Goal: Transaction & Acquisition: Book appointment/travel/reservation

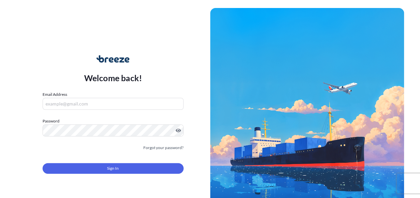
drag, startPoint x: 0, startPoint y: 0, endPoint x: 106, endPoint y: 103, distance: 148.1
click at [106, 103] on input "Email Address" at bounding box center [113, 104] width 141 height 12
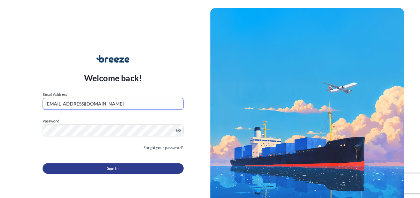
type input "[EMAIL_ADDRESS][DOMAIN_NAME]"
click at [110, 167] on span "Sign In" at bounding box center [113, 168] width 12 height 7
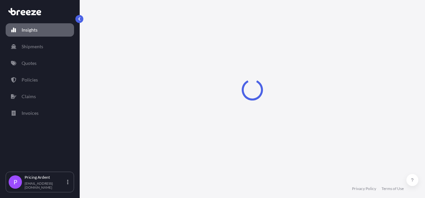
select select "2025"
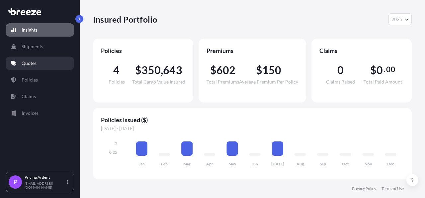
click at [34, 61] on p "Quotes" at bounding box center [29, 63] width 15 height 7
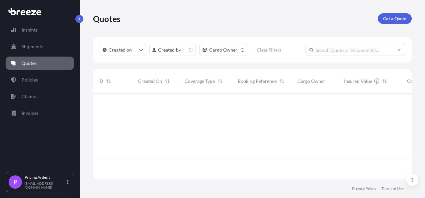
scroll to position [84, 313]
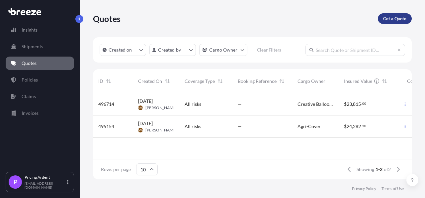
click at [396, 19] on p "Get a Quote" at bounding box center [395, 18] width 23 height 7
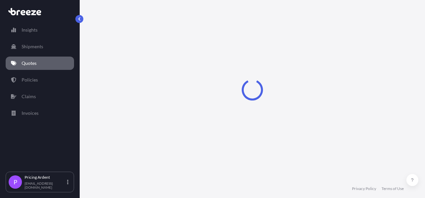
select select "Sea"
select select "1"
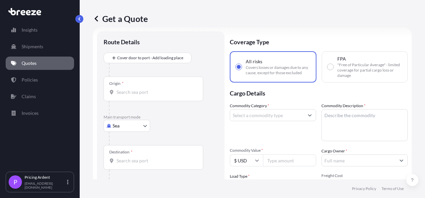
scroll to position [11, 0]
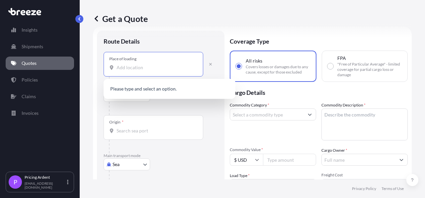
click at [146, 68] on input "Place of loading" at bounding box center [156, 67] width 78 height 7
paste input "[PERSON_NAME][GEOGRAPHIC_DATA]"
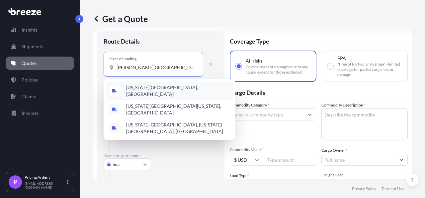
click at [169, 85] on div "[US_STATE][GEOGRAPHIC_DATA], [GEOGRAPHIC_DATA]" at bounding box center [169, 90] width 127 height 19
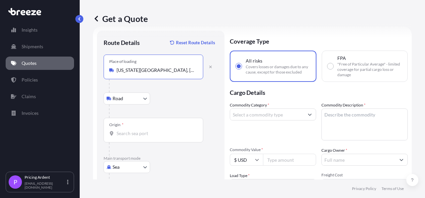
type input "[US_STATE][GEOGRAPHIC_DATA], [GEOGRAPHIC_DATA]"
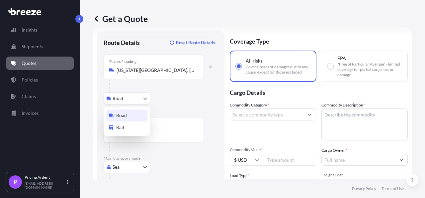
click at [148, 101] on body "0 options available. 3 options available. Insights Shipments Quotes Policies Cl…" at bounding box center [212, 99] width 425 height 198
click at [161, 131] on input "Origin *" at bounding box center [156, 133] width 78 height 7
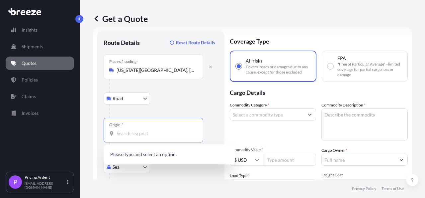
click at [182, 105] on div at bounding box center [163, 110] width 109 height 13
click at [145, 135] on input "Origin * Please select an origin" at bounding box center [156, 133] width 78 height 7
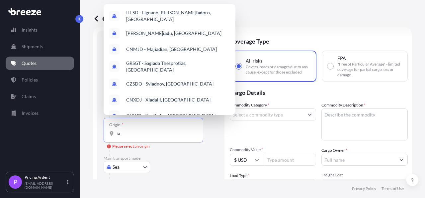
type input "i"
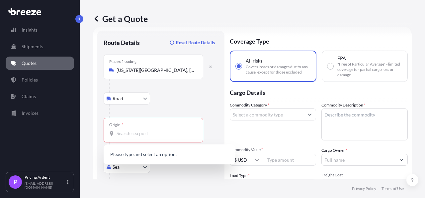
click at [214, 97] on div "Road Road Rail" at bounding box center [161, 98] width 114 height 12
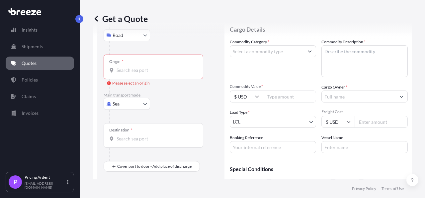
scroll to position [88, 0]
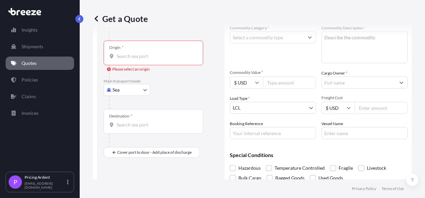
click at [157, 126] on input "Destination *" at bounding box center [156, 124] width 78 height 7
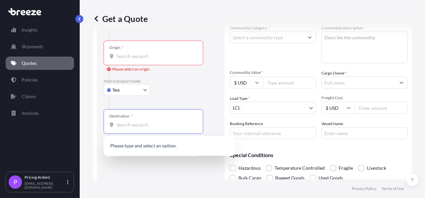
click at [133, 123] on input "Destination * Please select a destination" at bounding box center [156, 124] width 78 height 7
paste input ", [GEOGRAPHIC_DATA], [GEOGRAPHIC_DATA]"
click at [119, 125] on input ", [GEOGRAPHIC_DATA], [GEOGRAPHIC_DATA]" at bounding box center [156, 124] width 78 height 7
click at [184, 122] on input "[GEOGRAPHIC_DATA], [GEOGRAPHIC_DATA]" at bounding box center [156, 124] width 78 height 7
type input "[GEOGRAPHIC_DATA], [GEOGRAPHIC_DATA]"
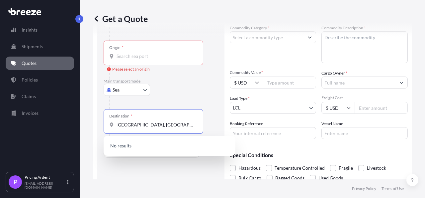
click at [198, 89] on div "Sea Sea Air Road Rail" at bounding box center [161, 90] width 114 height 12
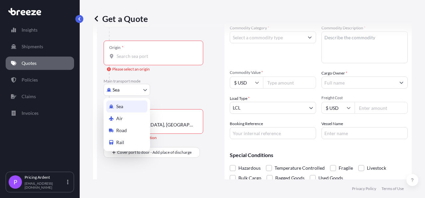
click at [138, 88] on body "0 options available. Insights Shipments Quotes Policies Claims Invoices P Prici…" at bounding box center [212, 99] width 425 height 198
click at [130, 115] on div "Air" at bounding box center [126, 118] width 41 height 12
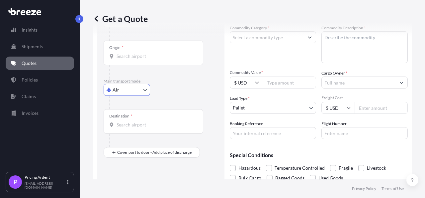
click at [199, 91] on div "Air Sea Air Road Rail" at bounding box center [161, 90] width 114 height 12
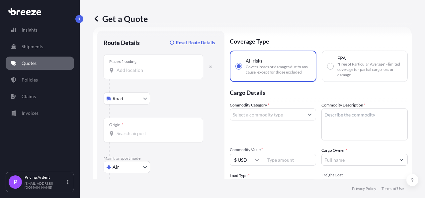
scroll to position [11, 0]
click at [132, 135] on input "Origin *" at bounding box center [156, 133] width 78 height 7
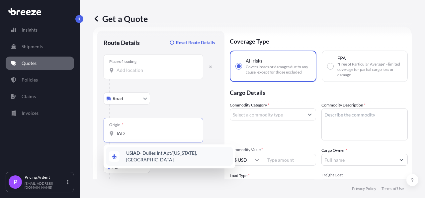
click at [177, 153] on span "US IAD - Dulles Int Apt/[US_STATE], [GEOGRAPHIC_DATA]" at bounding box center [178, 156] width 104 height 13
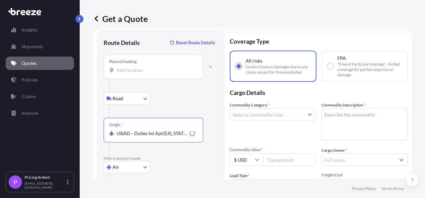
type input "USIAD - Dulles Int Apt/[US_STATE], [GEOGRAPHIC_DATA]"
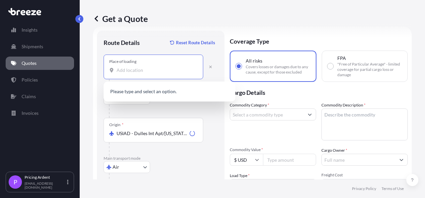
click at [142, 72] on input "Place of loading" at bounding box center [156, 70] width 78 height 7
click at [136, 70] on input "Place of loading" at bounding box center [156, 70] width 78 height 7
paste input "[PERSON_NAME][GEOGRAPHIC_DATA]"
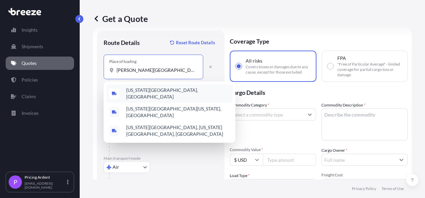
click at [167, 89] on span "[US_STATE][GEOGRAPHIC_DATA], [GEOGRAPHIC_DATA]" at bounding box center [178, 93] width 104 height 13
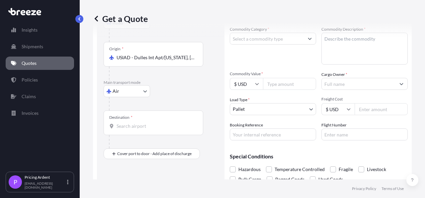
scroll to position [88, 0]
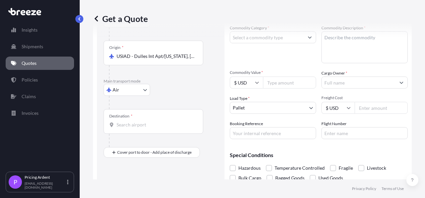
type input "[US_STATE][GEOGRAPHIC_DATA], [GEOGRAPHIC_DATA]"
click at [155, 124] on input "Destination *" at bounding box center [156, 124] width 78 height 7
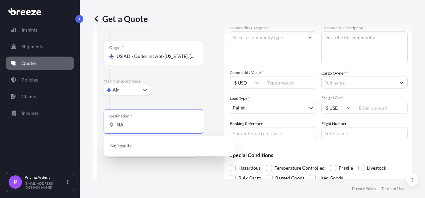
type input "N"
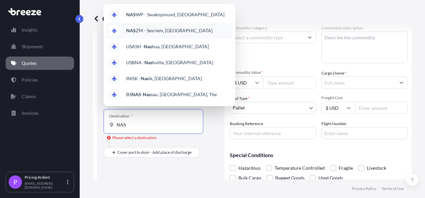
scroll to position [39, 0]
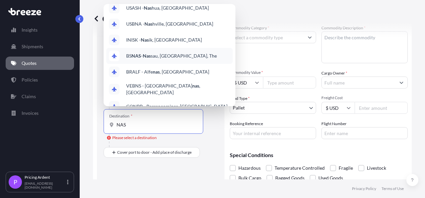
click at [184, 53] on span "BS NAS - Nas sau, [GEOGRAPHIC_DATA], The" at bounding box center [171, 56] width 91 height 7
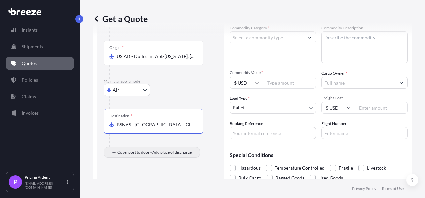
type input "BSNAS - [GEOGRAPHIC_DATA], [GEOGRAPHIC_DATA], The"
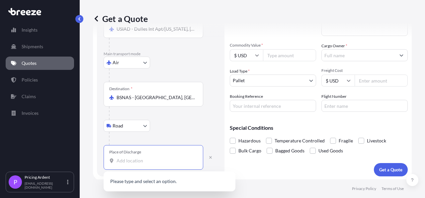
click at [161, 161] on input "Place of Discharge" at bounding box center [156, 160] width 78 height 7
paste input "[GEOGRAPHIC_DATA], [GEOGRAPHIC_DATA]"
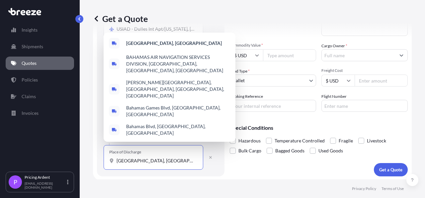
drag, startPoint x: 165, startPoint y: 160, endPoint x: 101, endPoint y: 160, distance: 64.1
click at [117, 160] on input "[GEOGRAPHIC_DATA], [GEOGRAPHIC_DATA]" at bounding box center [156, 160] width 78 height 7
paste input "Disaster Risk Management Authority, [GEOGRAPHIC_DATA],"
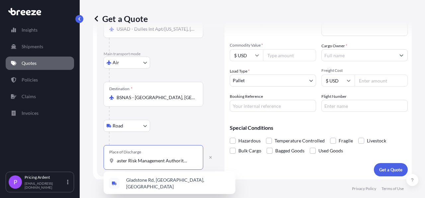
scroll to position [0, 0]
click at [164, 183] on span "Gladstone Rd, [GEOGRAPHIC_DATA], [GEOGRAPHIC_DATA]" at bounding box center [178, 182] width 104 height 13
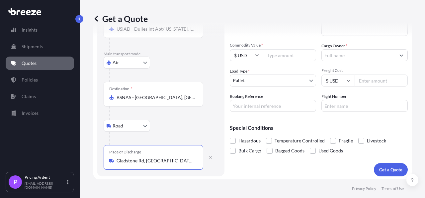
type input "Gladstone Rd, [GEOGRAPHIC_DATA], [GEOGRAPHIC_DATA]"
click at [204, 129] on div "Road Road Rail" at bounding box center [161, 126] width 114 height 12
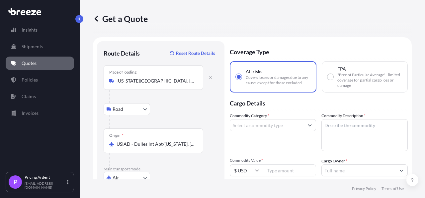
click at [277, 126] on input "Commodity Category *" at bounding box center [267, 125] width 74 height 12
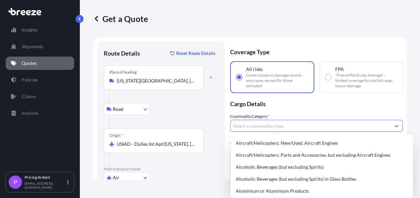
click at [277, 126] on input "Commodity Category *" at bounding box center [310, 126] width 160 height 12
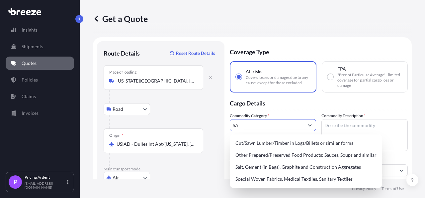
type input "S"
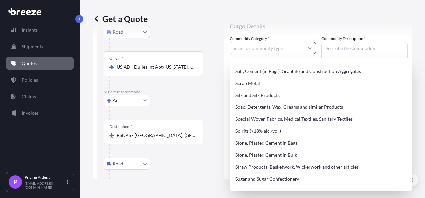
scroll to position [1614, 0]
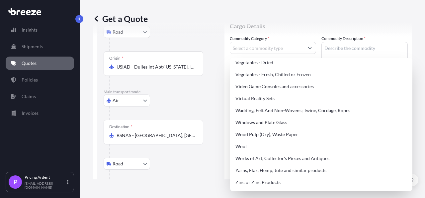
click at [205, 165] on div "Road Road Rail" at bounding box center [161, 164] width 114 height 12
